Goal: Information Seeking & Learning: Learn about a topic

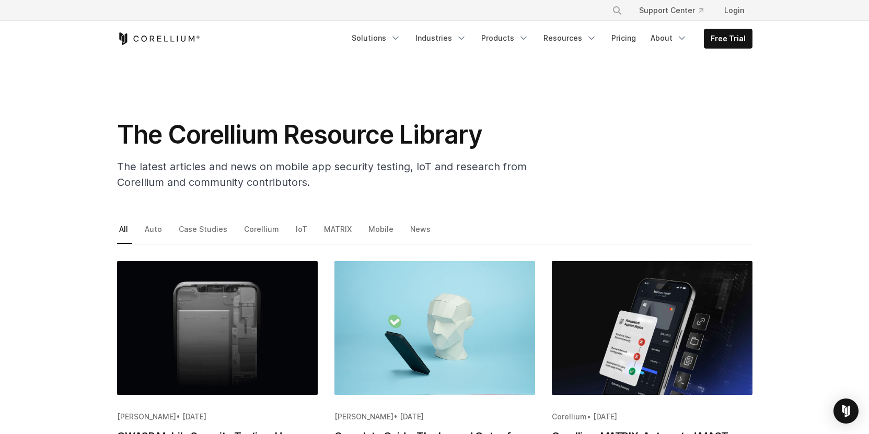
scroll to position [171, 0]
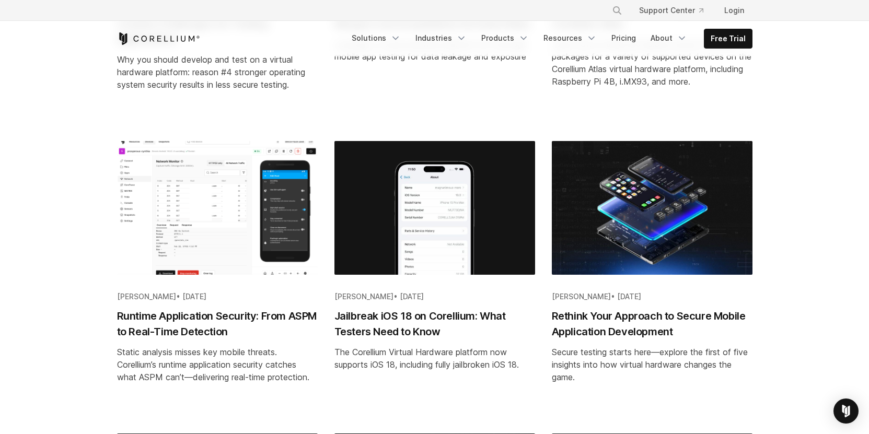
scroll to position [750, 0]
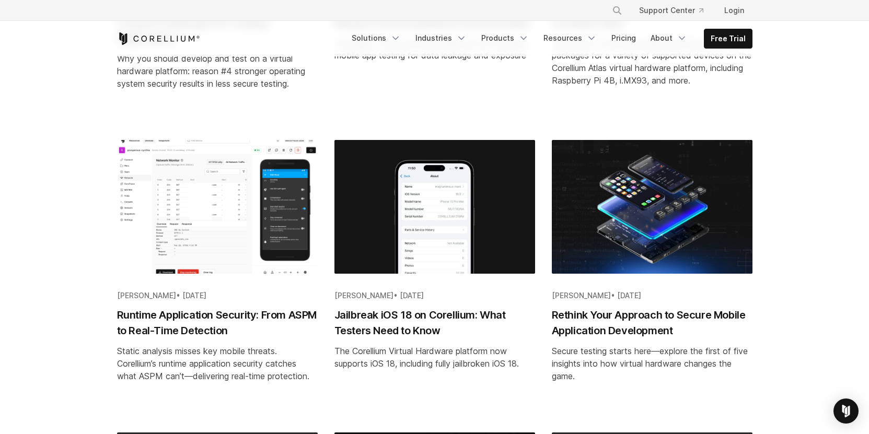
click at [401, 350] on div "The Corellium Virtual Hardware platform now supports iOS 18, including fully ja…" at bounding box center [434, 357] width 201 height 25
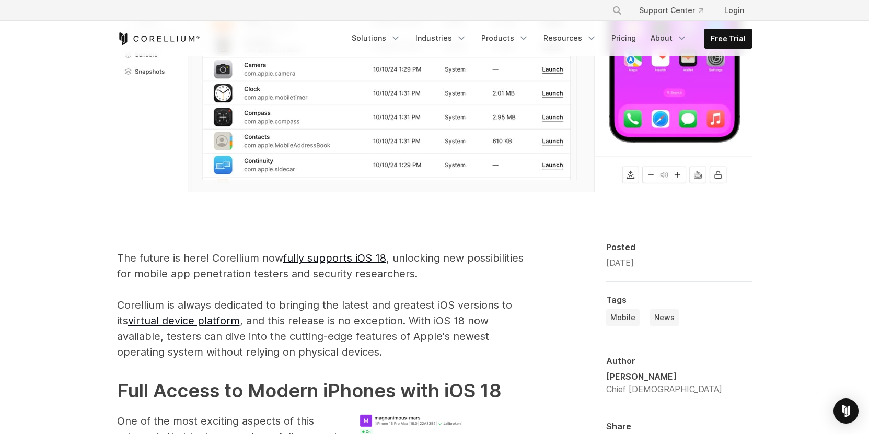
scroll to position [283, 0]
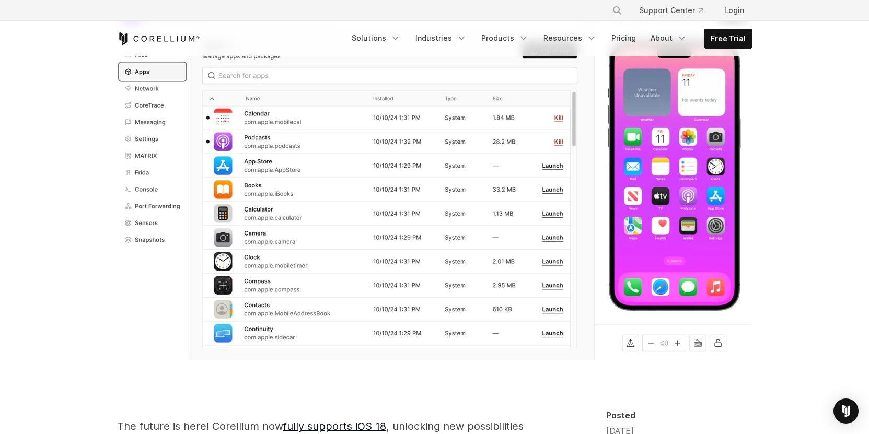
drag, startPoint x: 142, startPoint y: 107, endPoint x: 202, endPoint y: 108, distance: 60.1
drag, startPoint x: 136, startPoint y: 204, endPoint x: 197, endPoint y: 208, distance: 61.2
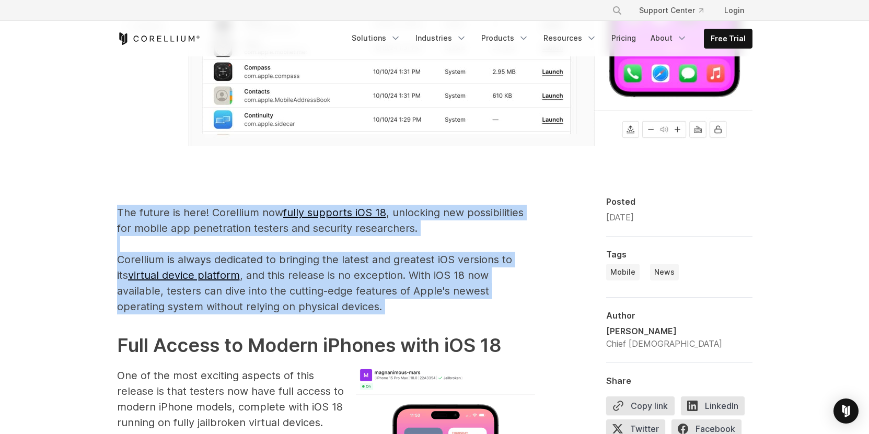
drag, startPoint x: 139, startPoint y: 198, endPoint x: 315, endPoint y: 328, distance: 218.4
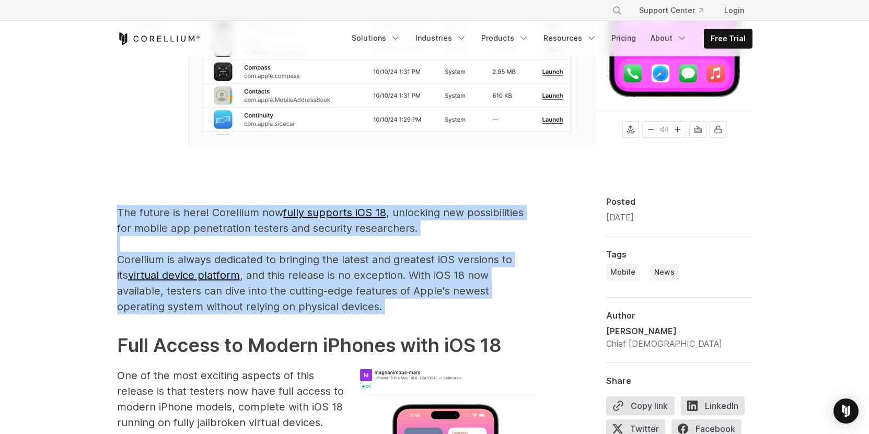
drag, startPoint x: 318, startPoint y: 314, endPoint x: 87, endPoint y: 215, distance: 251.3
drag, startPoint x: 168, startPoint y: 243, endPoint x: 355, endPoint y: 313, distance: 199.6
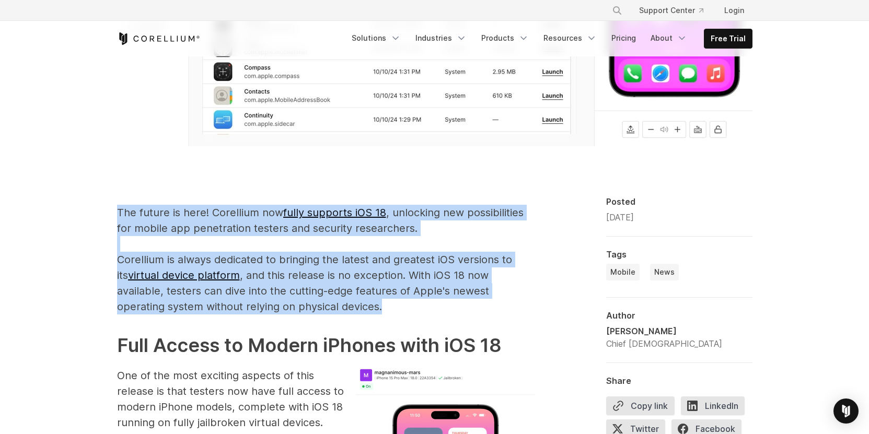
click at [355, 313] on p "The future is here! Corellium now fully supports iOS 18 , unlocking new possibi…" at bounding box center [326, 260] width 418 height 110
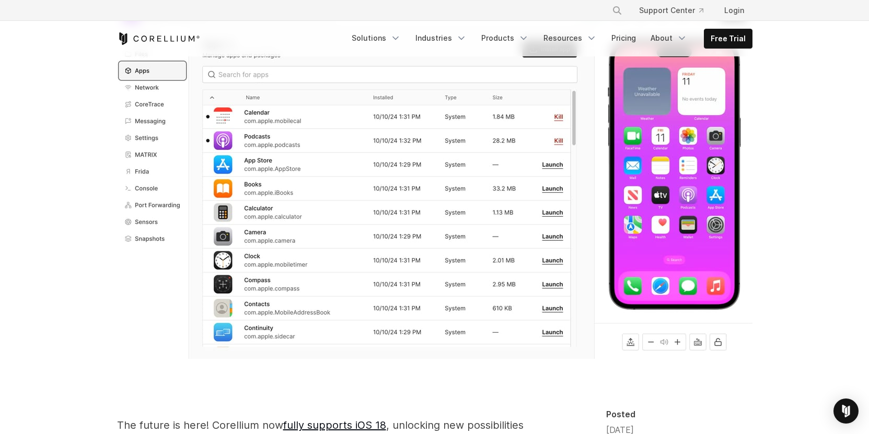
scroll to position [0, 0]
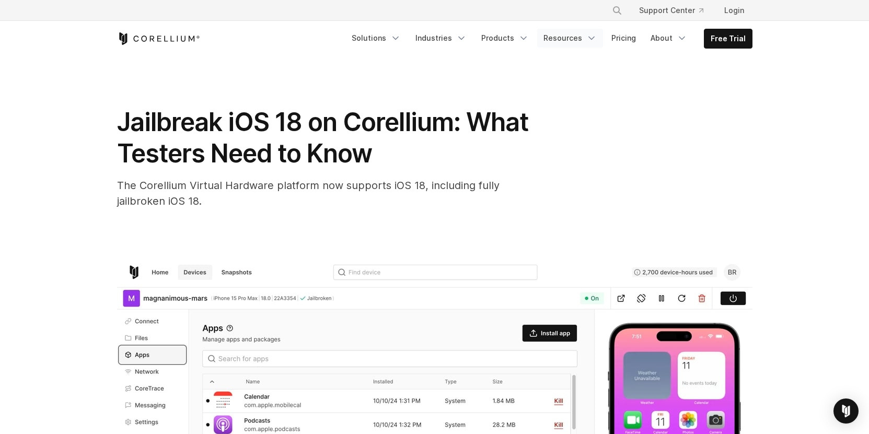
click at [576, 39] on link "Resources" at bounding box center [570, 38] width 66 height 19
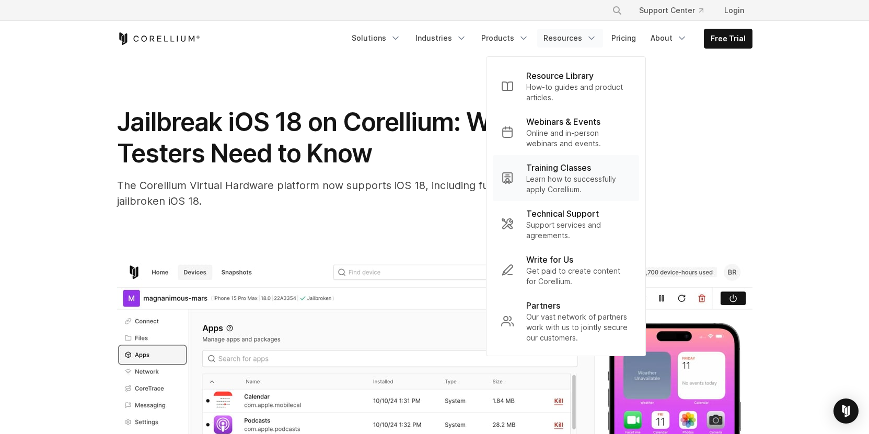
click at [561, 171] on p "Training Classes" at bounding box center [558, 167] width 65 height 13
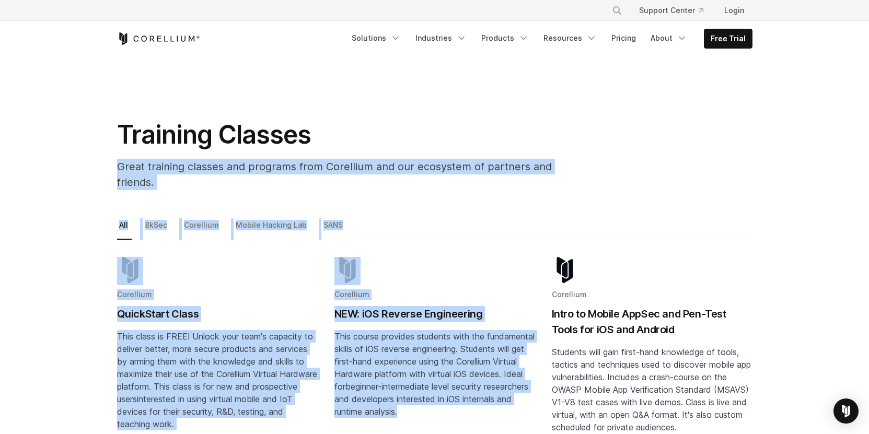
drag, startPoint x: 55, startPoint y: 178, endPoint x: 478, endPoint y: 398, distance: 477.2
click at [429, 381] on span "beginner-intermediate level security researchers and developers interested in i…" at bounding box center [431, 399] width 194 height 36
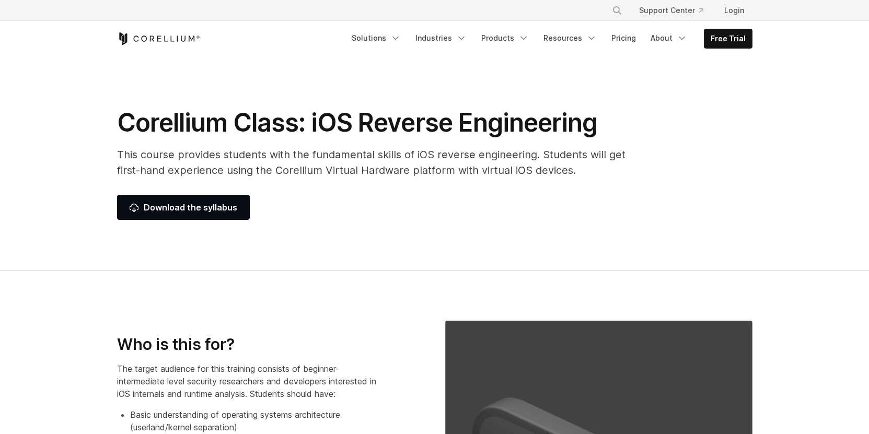
select select "**********"
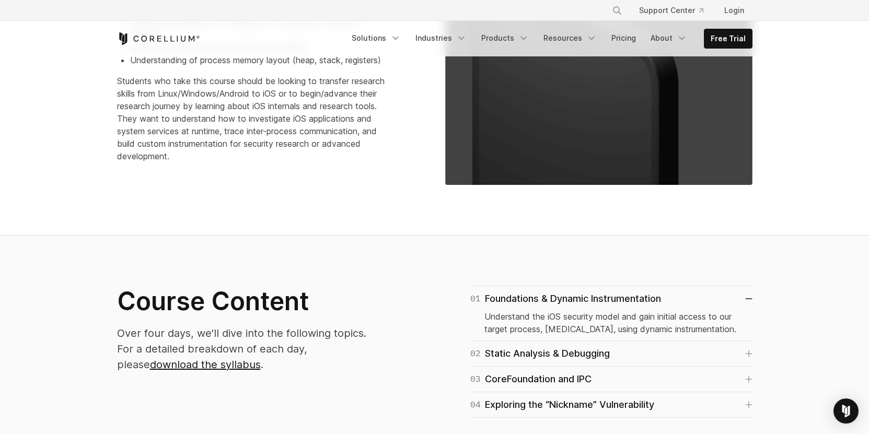
scroll to position [452, 0]
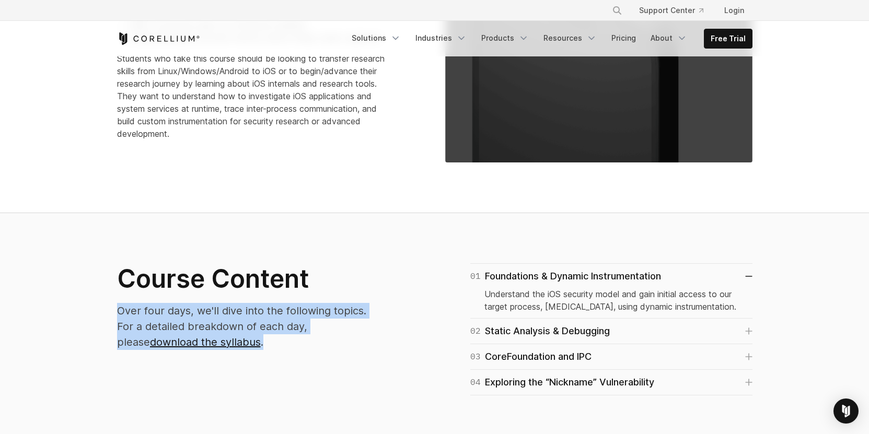
drag, startPoint x: 109, startPoint y: 309, endPoint x: 251, endPoint y: 356, distance: 150.1
click at [251, 356] on div "Course Content Over four days, we'll dive into the following topics. For a deta…" at bounding box center [271, 310] width 328 height 95
click at [260, 323] on p "Over four days, we'll dive into the following topics. For a detailed breakdown …" at bounding box center [250, 326] width 267 height 47
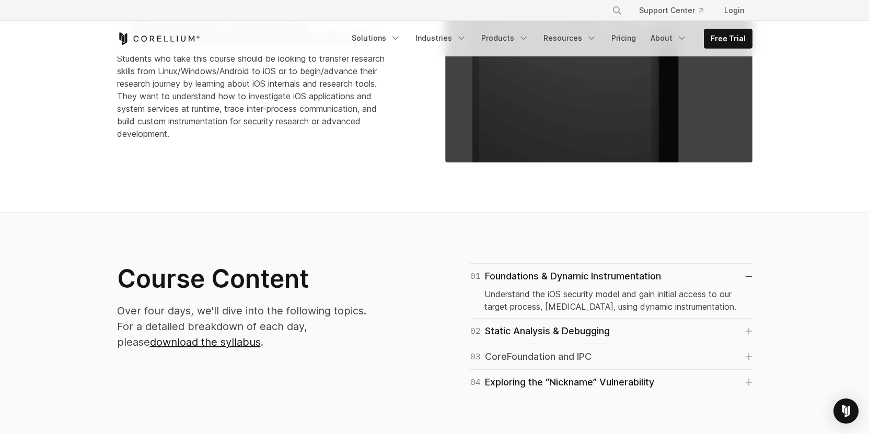
click at [574, 359] on div "03 CoreFoundation and IPC" at bounding box center [530, 356] width 121 height 15
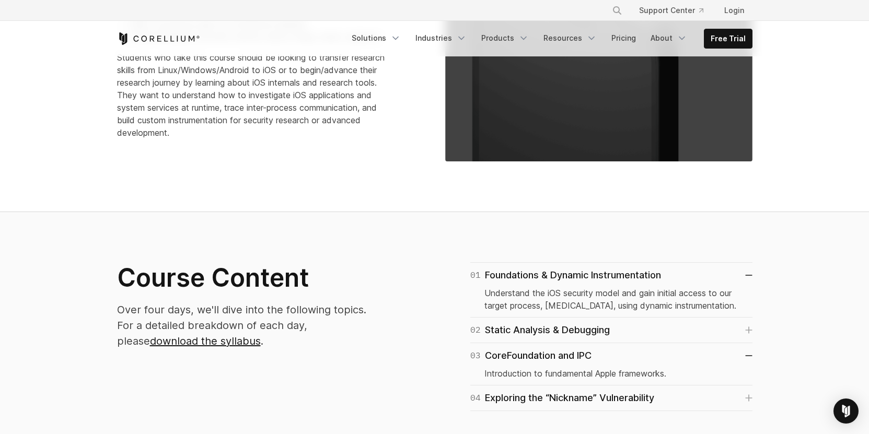
scroll to position [568, 0]
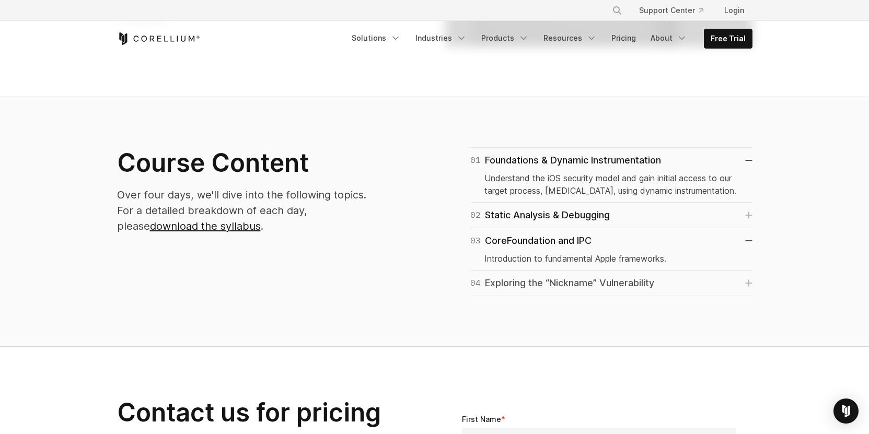
click at [601, 285] on div "04 Exploring the “Nickname” Vulnerability" at bounding box center [562, 283] width 184 height 15
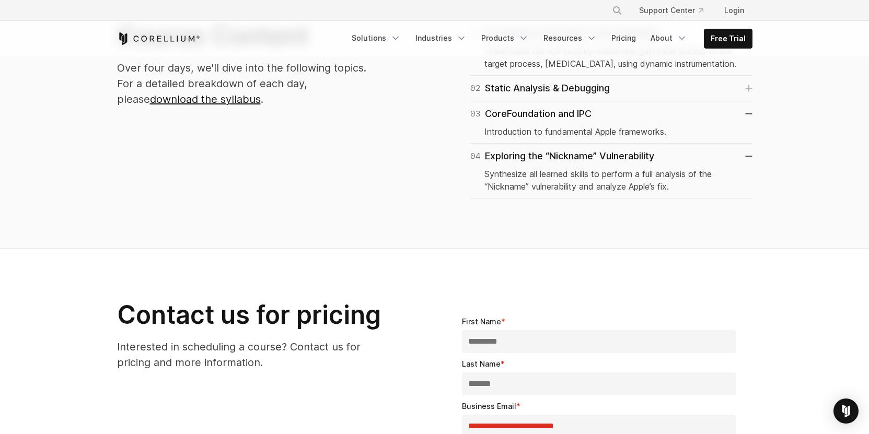
scroll to position [777, 0]
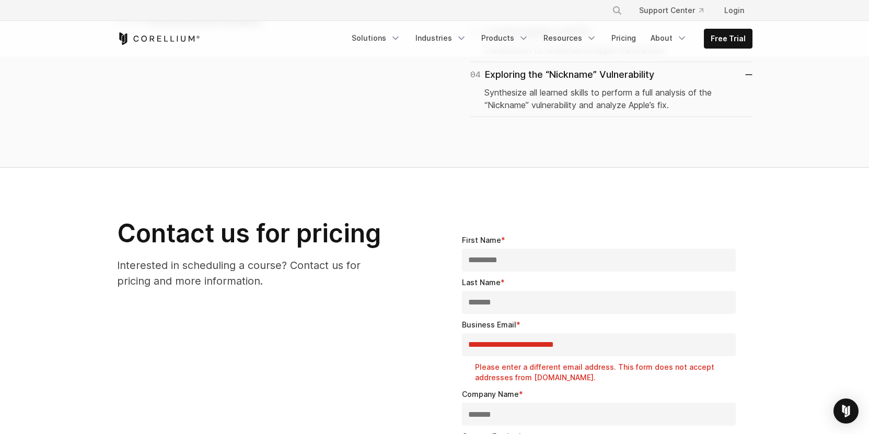
drag, startPoint x: 308, startPoint y: 283, endPoint x: 70, endPoint y: 212, distance: 248.7
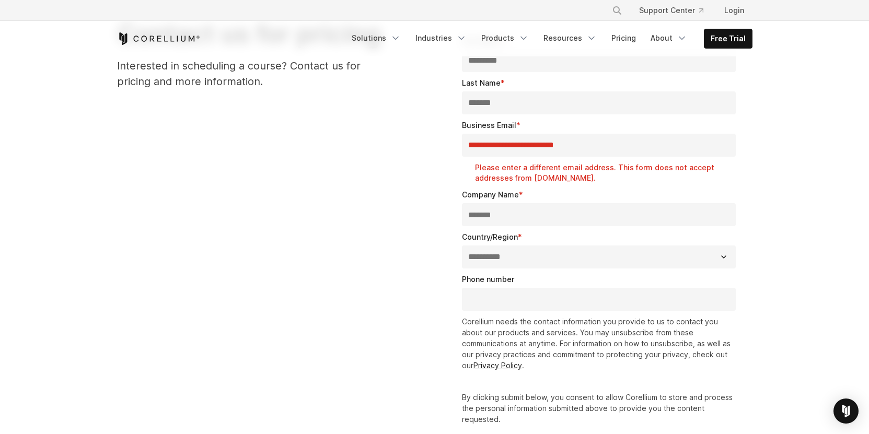
scroll to position [1021, 0]
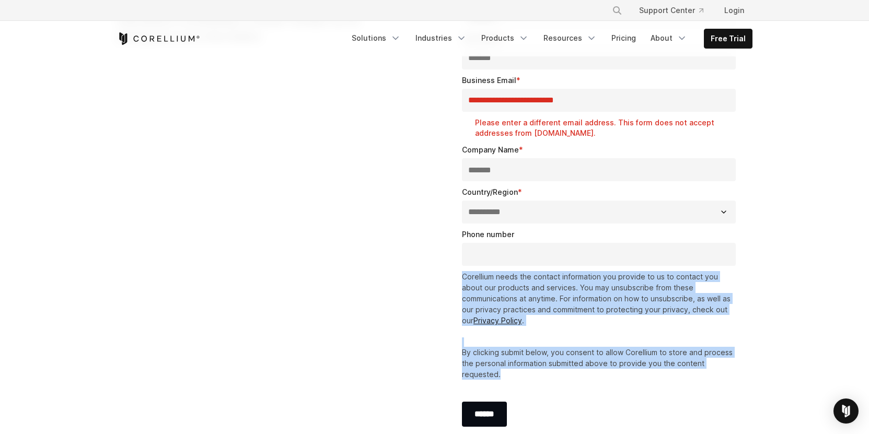
drag, startPoint x: 403, startPoint y: 258, endPoint x: 578, endPoint y: 372, distance: 209.5
click at [578, 392] on div "**********" at bounding box center [435, 213] width 656 height 481
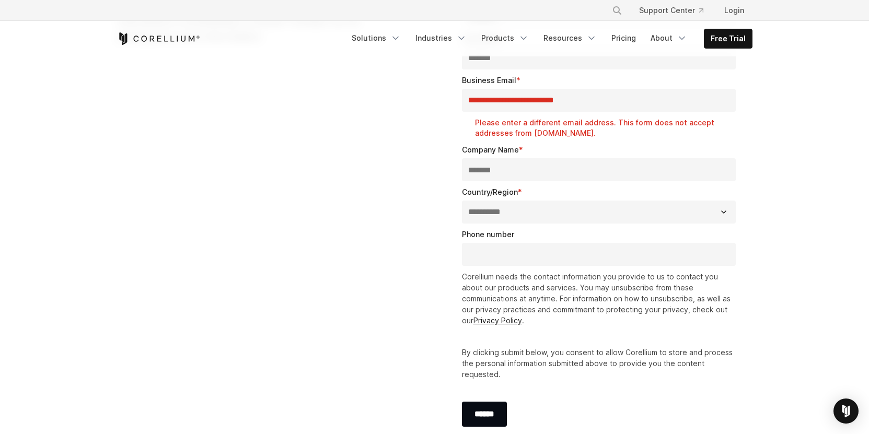
click at [581, 352] on p "By clicking submit below, you consent to allow Corellium to store and process t…" at bounding box center [599, 363] width 274 height 33
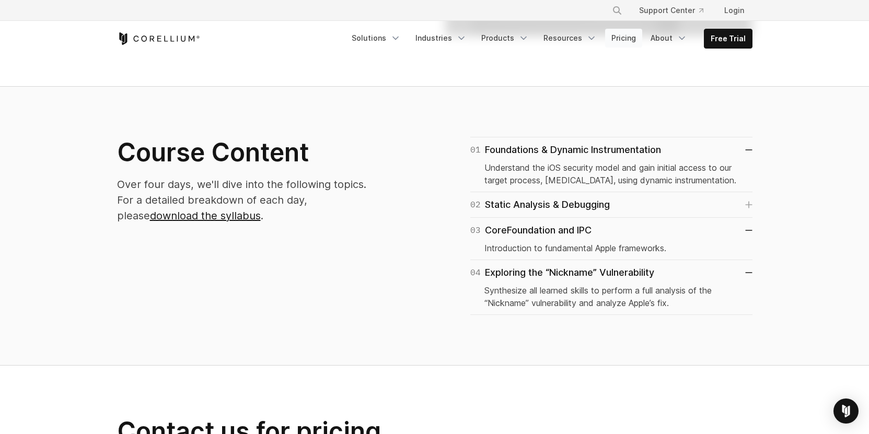
scroll to position [531, 0]
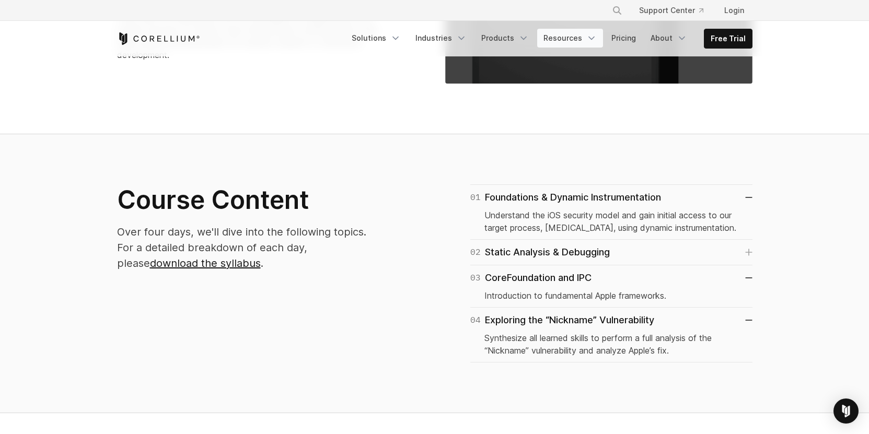
click at [581, 36] on link "Resources" at bounding box center [570, 38] width 66 height 19
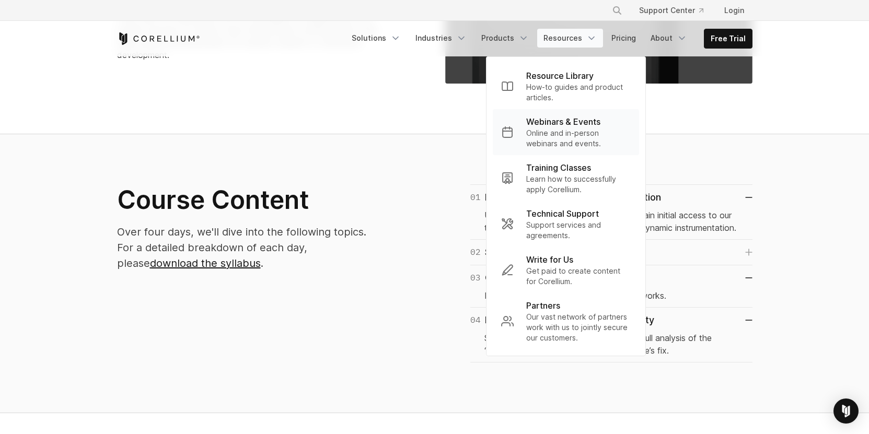
click at [567, 139] on p "Online and in-person webinars and events." at bounding box center [578, 138] width 104 height 21
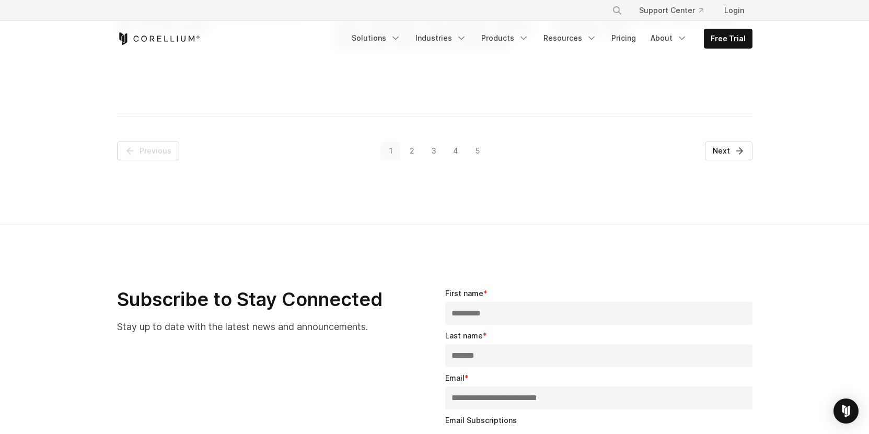
scroll to position [617, 0]
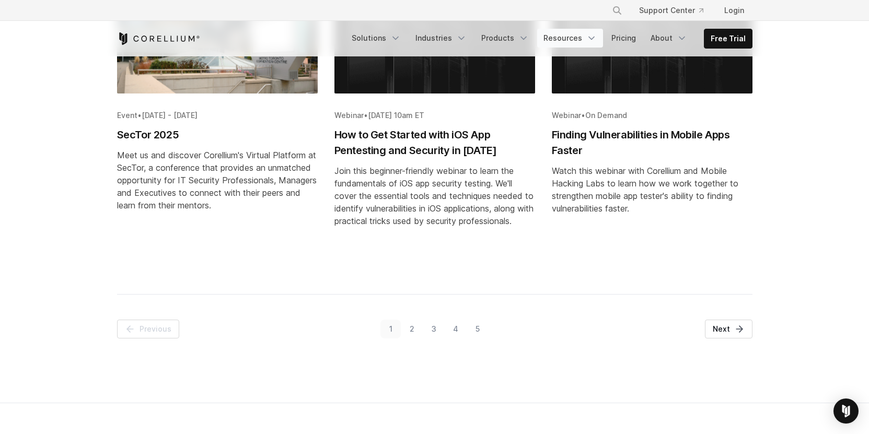
click at [574, 36] on link "Resources" at bounding box center [570, 38] width 66 height 19
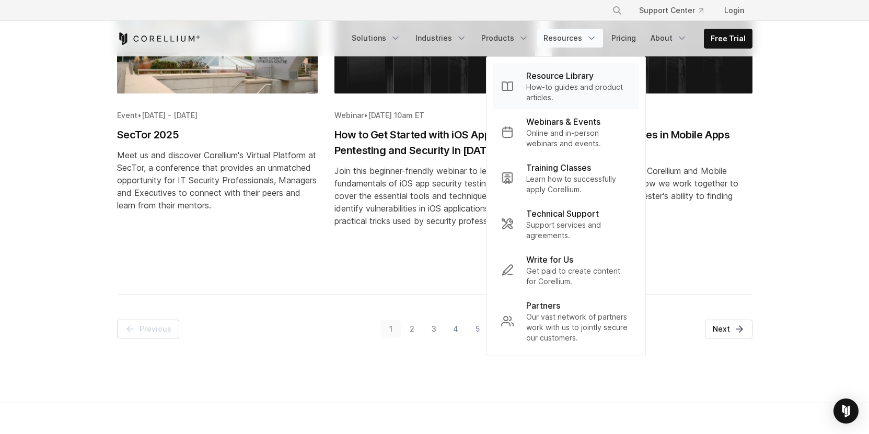
click at [559, 77] on p "Resource Library" at bounding box center [559, 75] width 67 height 13
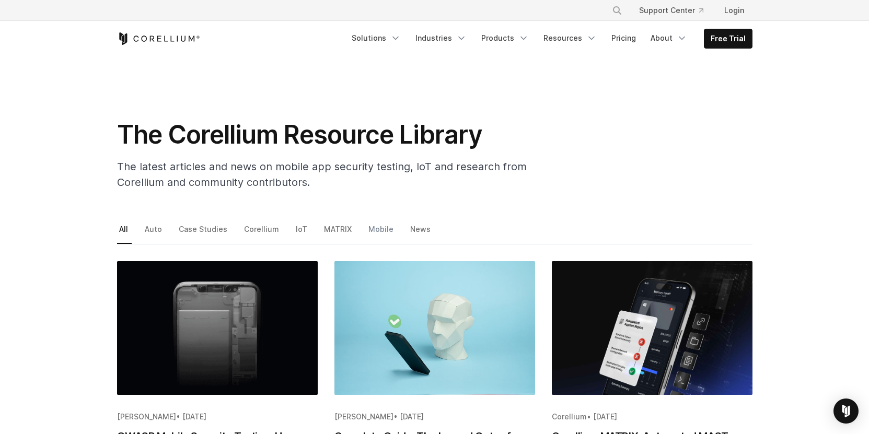
click at [372, 230] on link "Mobile" at bounding box center [381, 233] width 31 height 22
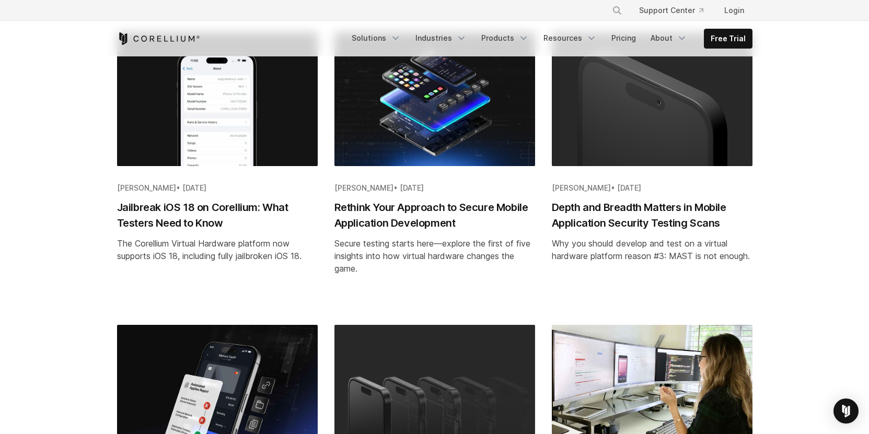
scroll to position [1214, 0]
